Goal: Find specific page/section: Find specific page/section

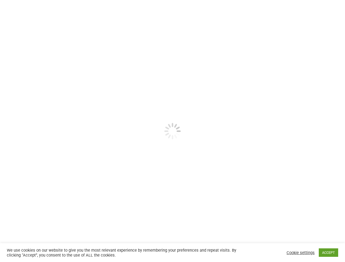
select select
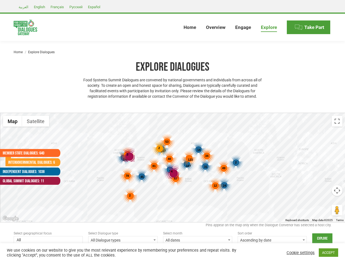
click at [173, 131] on div "187 107 168 192 45 24 31 14 2 123 53 81 78 67 49 40 12 46 2 34 2 4 3" at bounding box center [172, 167] width 345 height 109
click at [173, 168] on div "4" at bounding box center [172, 172] width 14 height 14
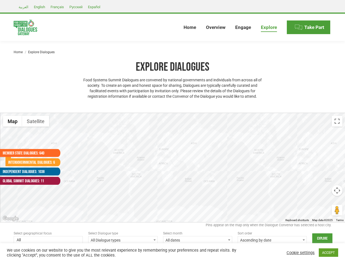
click at [173, 168] on div at bounding box center [172, 167] width 345 height 109
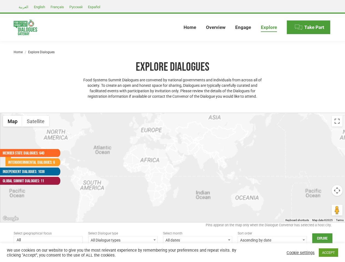
click at [142, 177] on div at bounding box center [172, 167] width 345 height 109
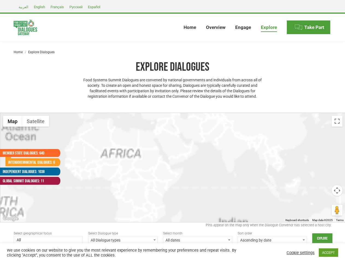
click at [225, 186] on div at bounding box center [172, 167] width 345 height 109
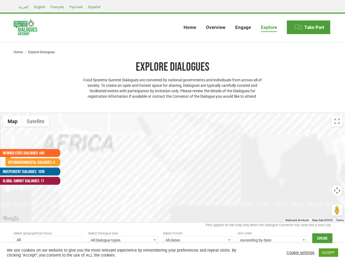
click at [206, 167] on div at bounding box center [172, 167] width 345 height 109
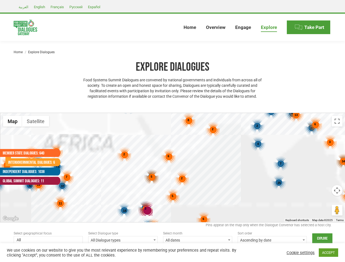
click at [199, 150] on div "7 46 4 8 32 27 6 9 25 13 37 4 3 6 2 3 5 2 3 18 13 6 5 5 6 34 5 5 2 8 2 19 3 6 1…" at bounding box center [172, 167] width 345 height 109
click at [236, 163] on div "7 46 4 8 32 27 6 9 25 13 37 4 3 6 2 3 5 2 3 18 13 6 5 5 6 34 5 5 2 8 2 19 3 6 1…" at bounding box center [172, 167] width 345 height 109
click at [191, 160] on div "7 46 4 8 32 27 6 9 25 13 37 4 3 6 2 3 5 2 3 18 13 6 5 5 6 34 5 5 2 8 2 19 3 6 1…" at bounding box center [172, 167] width 345 height 109
